Goal: Check status

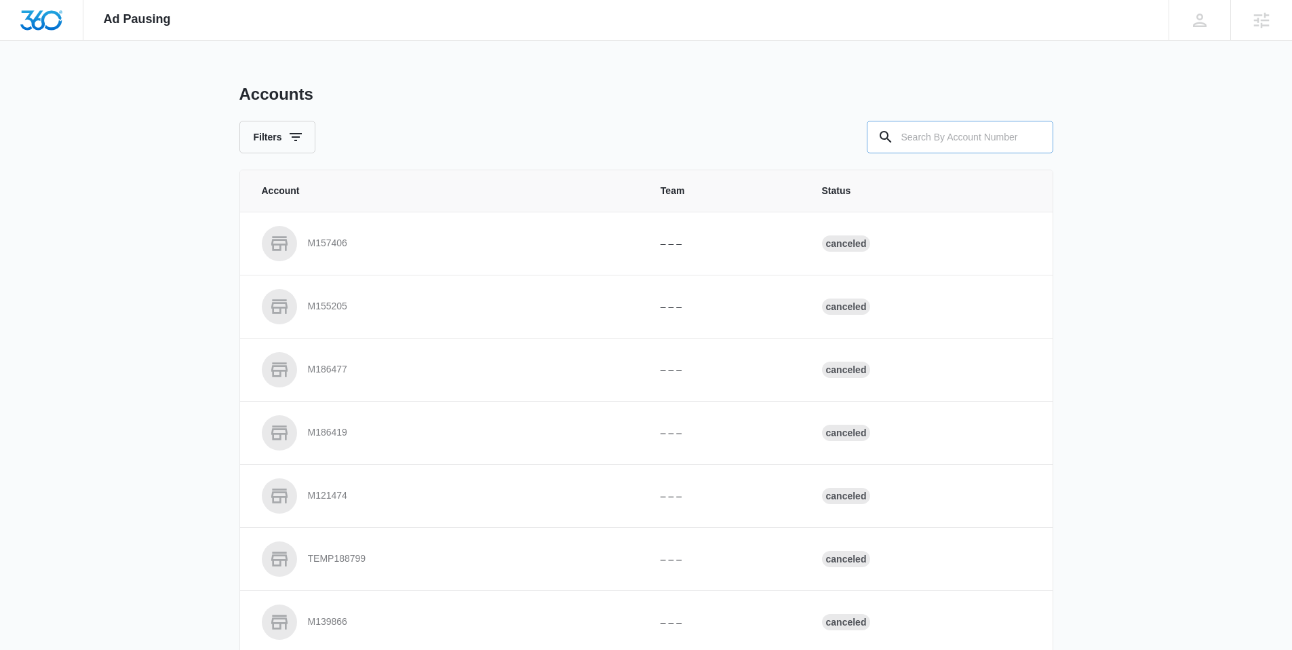
click at [928, 125] on input "text" at bounding box center [960, 137] width 187 height 33
paste input "M35397"
type input "M35397"
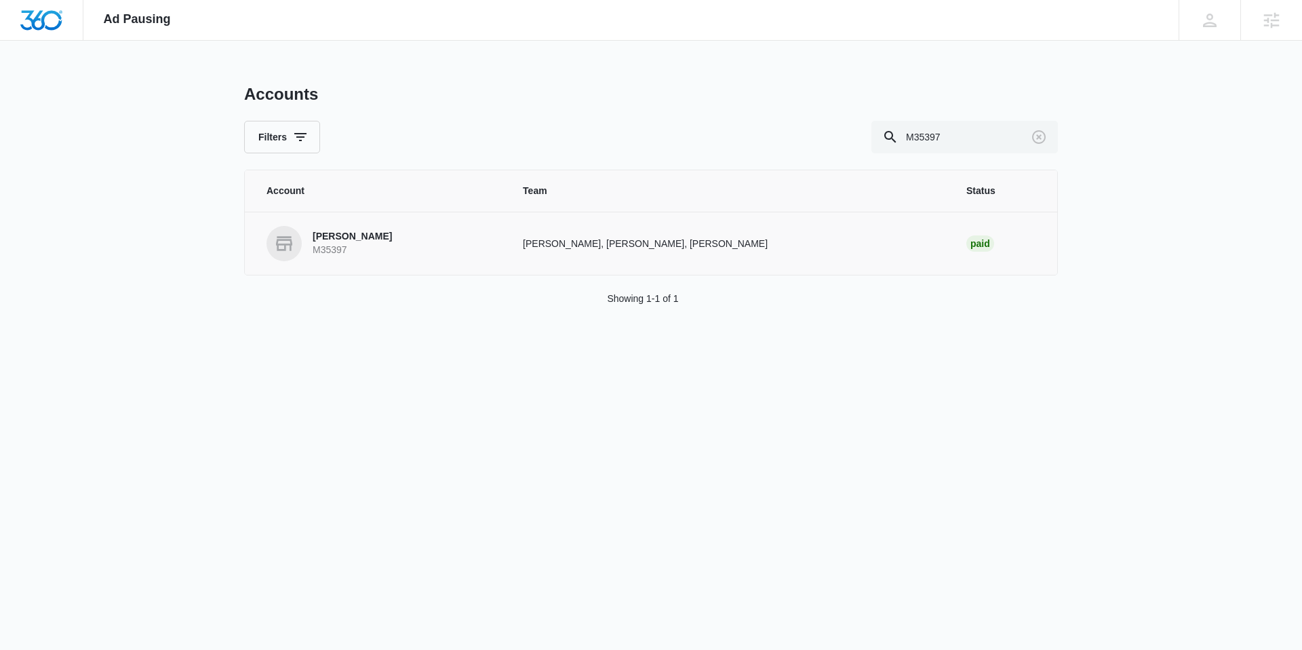
click at [343, 235] on p "[PERSON_NAME]" at bounding box center [352, 237] width 79 height 14
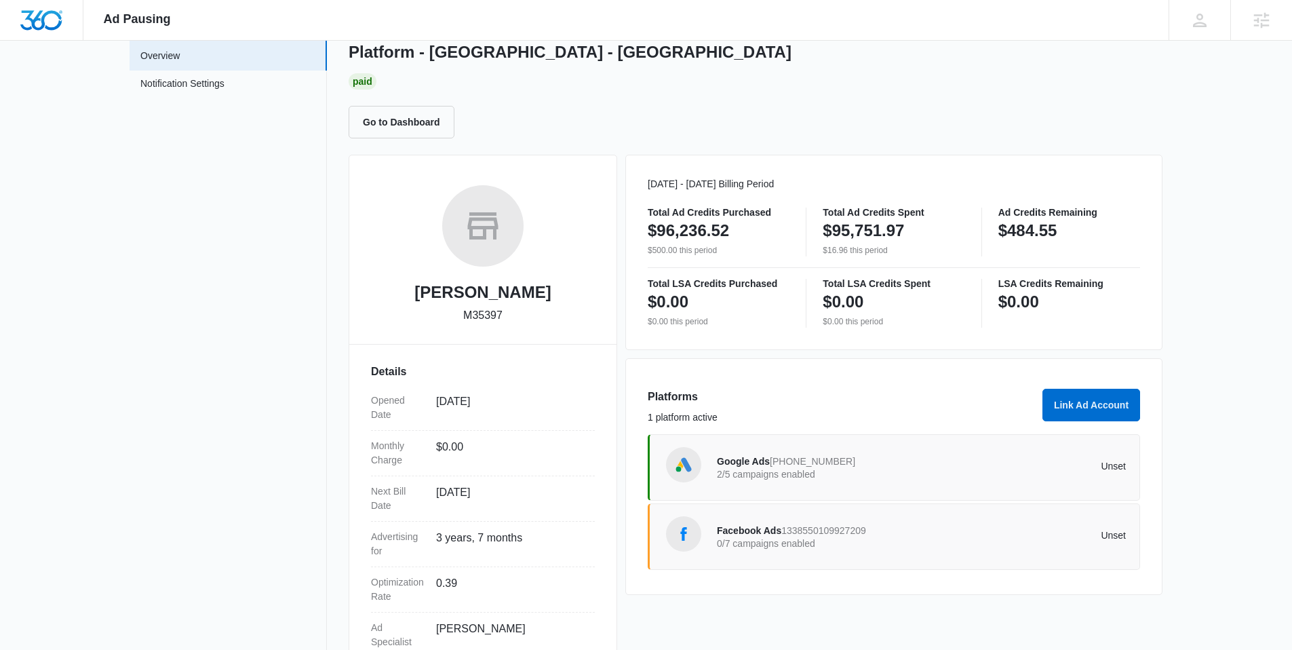
scroll to position [167, 0]
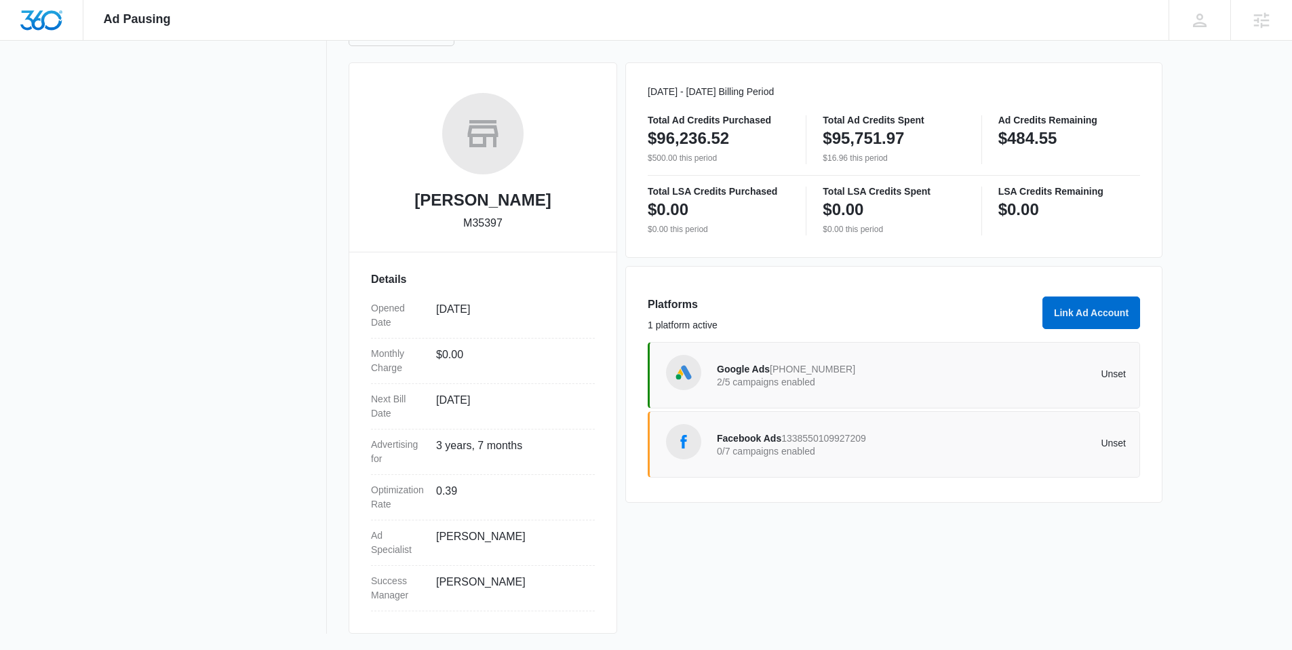
click at [785, 442] on span "1338550109927209" at bounding box center [823, 438] width 85 height 11
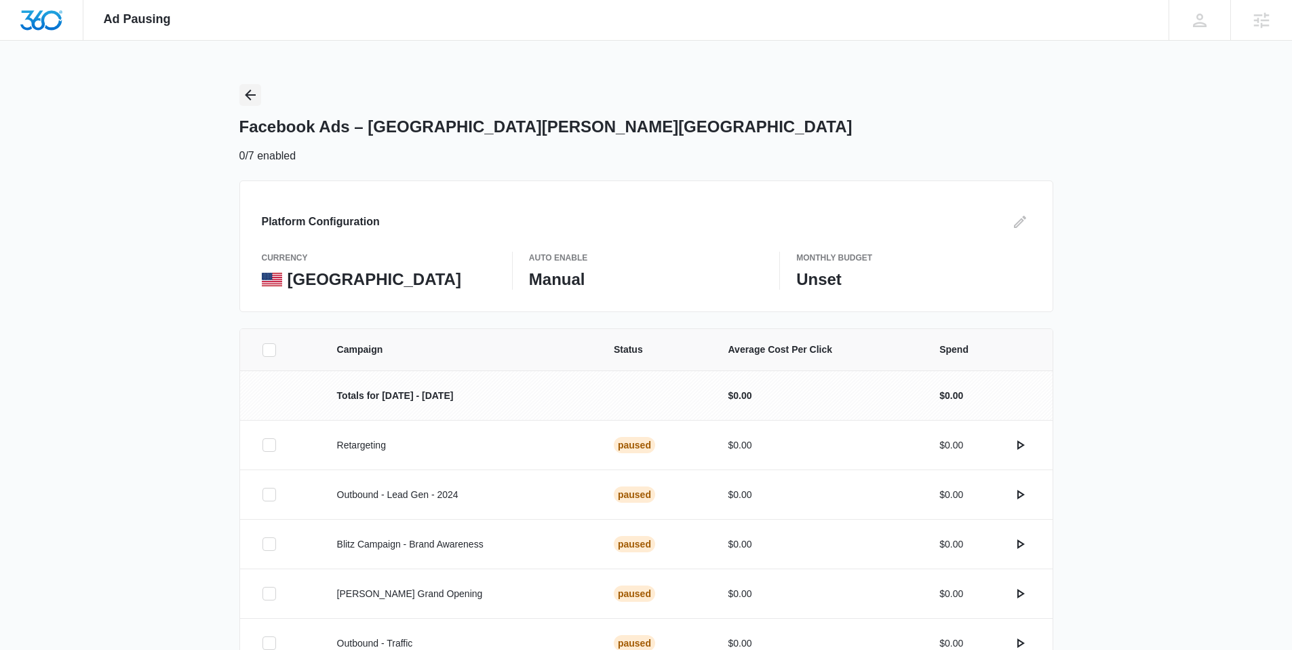
click at [250, 94] on icon "Back" at bounding box center [250, 95] width 16 height 16
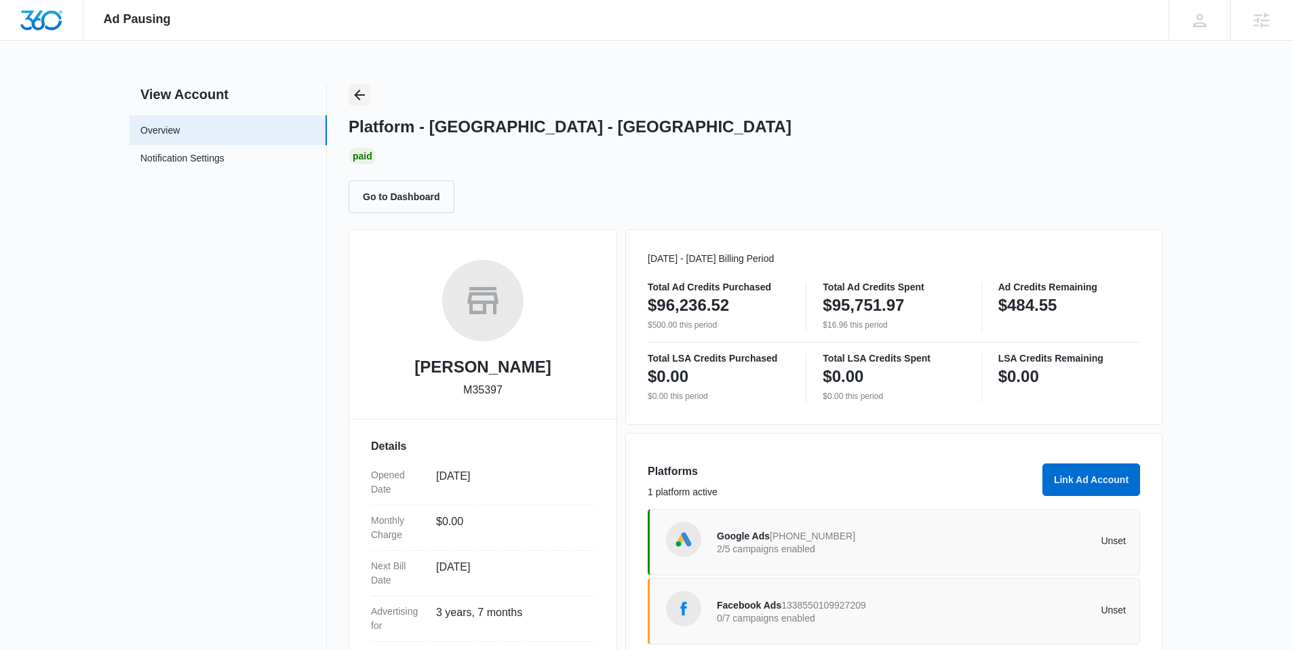
click at [354, 98] on icon "Back" at bounding box center [359, 95] width 16 height 16
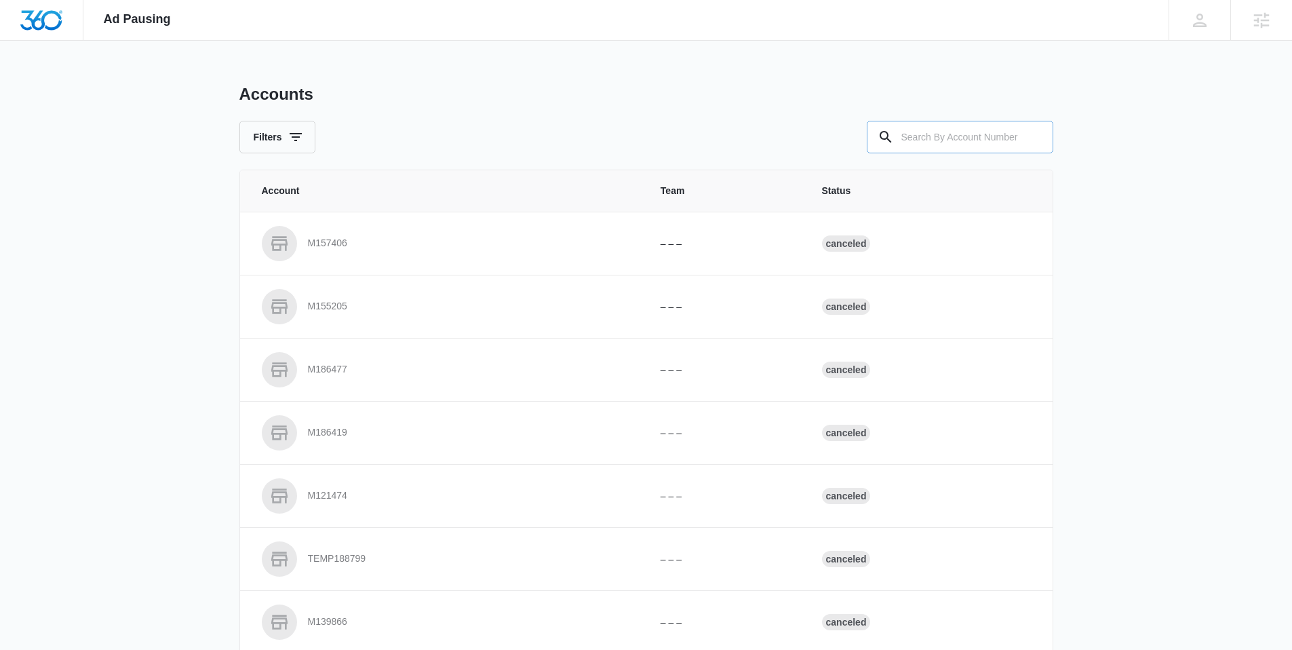
click at [967, 129] on input "text" at bounding box center [960, 137] width 187 height 33
paste input "M36182"
type input "M36182"
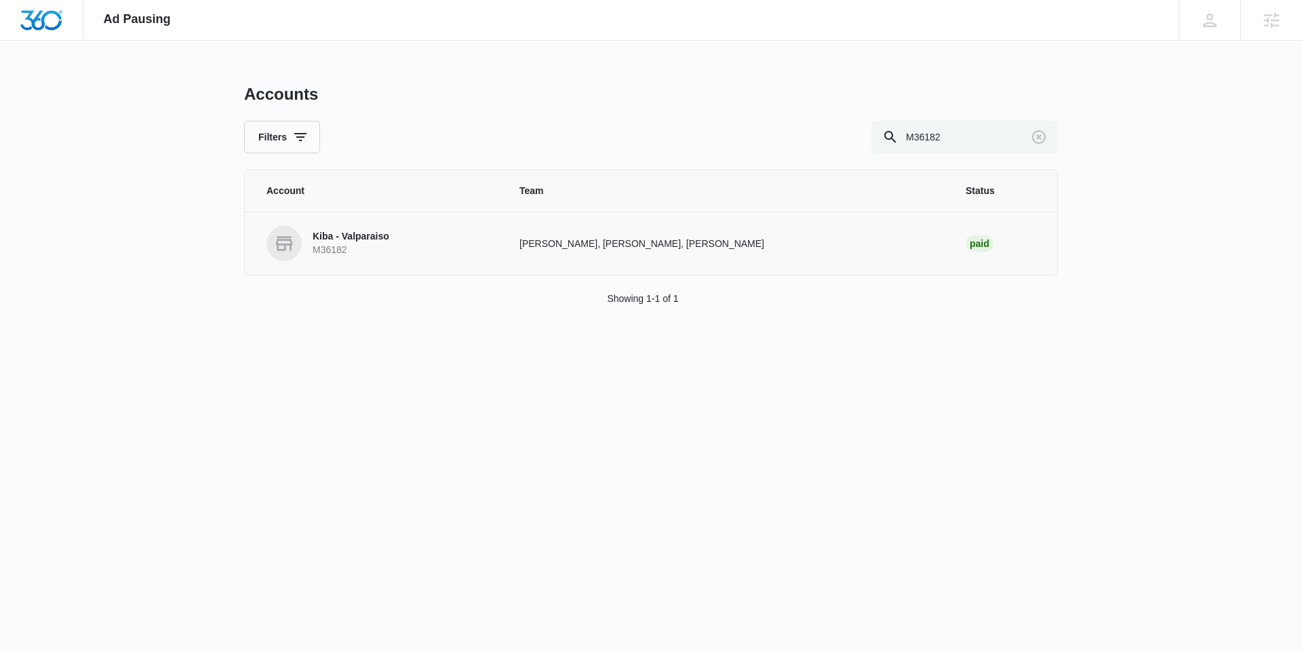
click at [377, 227] on link "Kiba - Valparaiso M36182" at bounding box center [377, 243] width 220 height 35
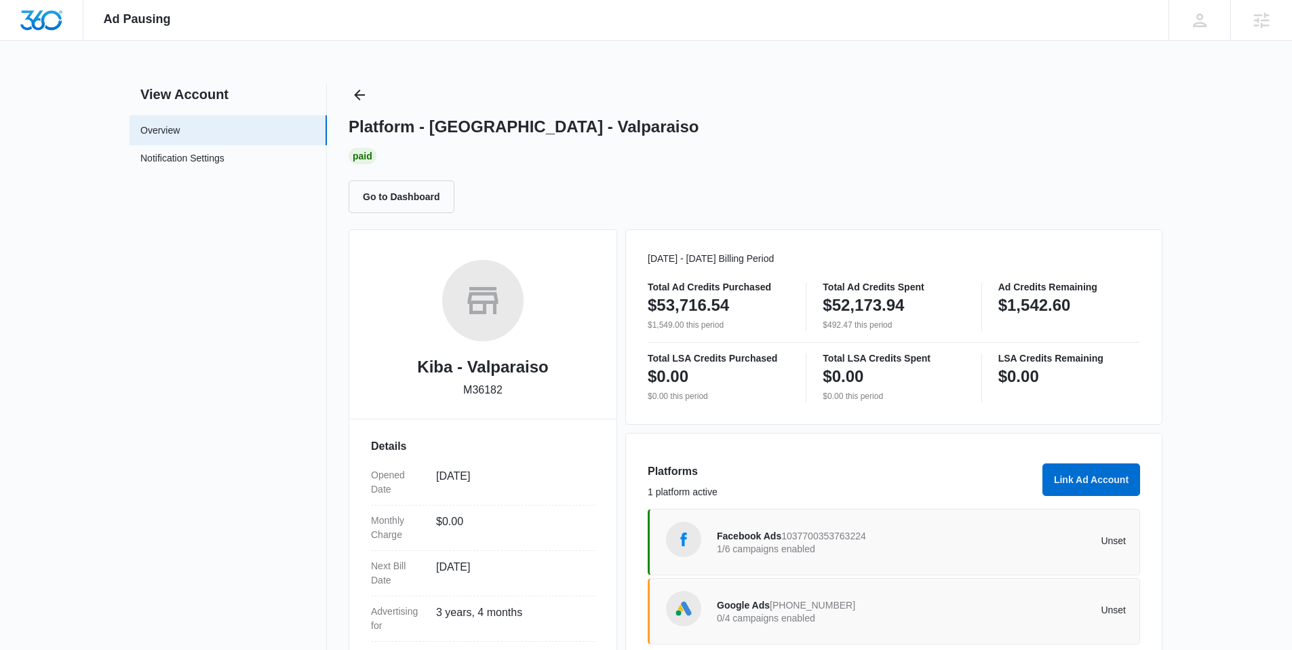
click at [743, 549] on p "1/6 campaigns enabled" at bounding box center [819, 548] width 205 height 9
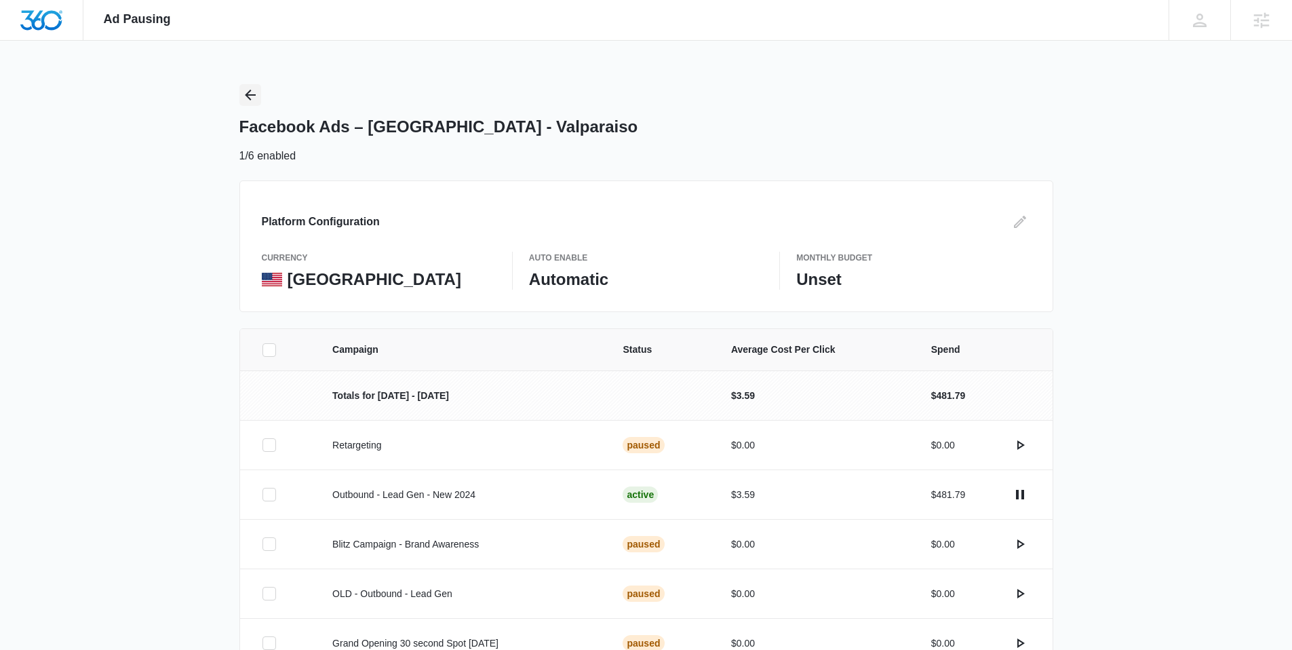
click at [249, 97] on icon "Back" at bounding box center [250, 95] width 16 height 16
